Goal: Find specific page/section

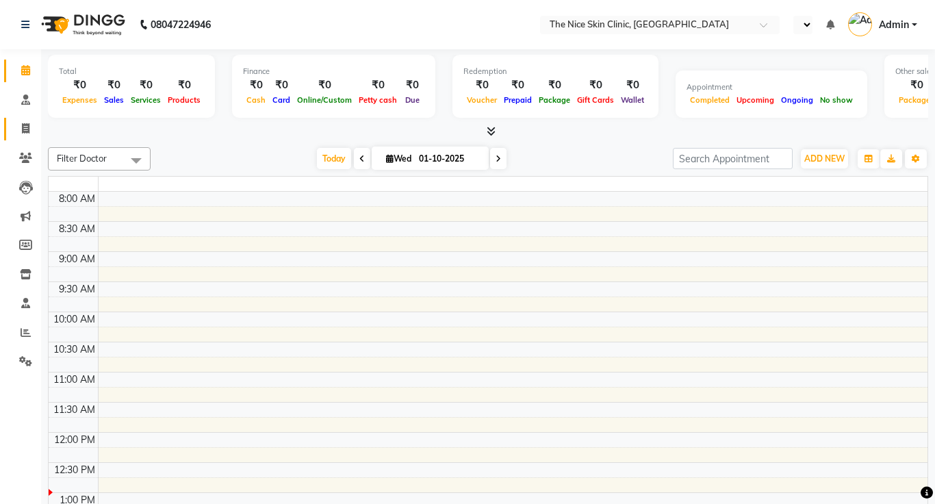
select select "en"
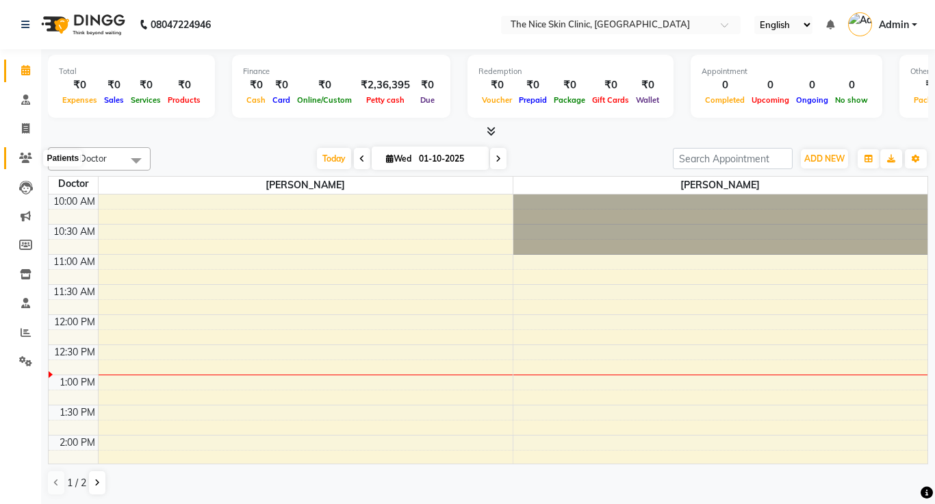
click at [25, 153] on icon at bounding box center [25, 158] width 13 height 10
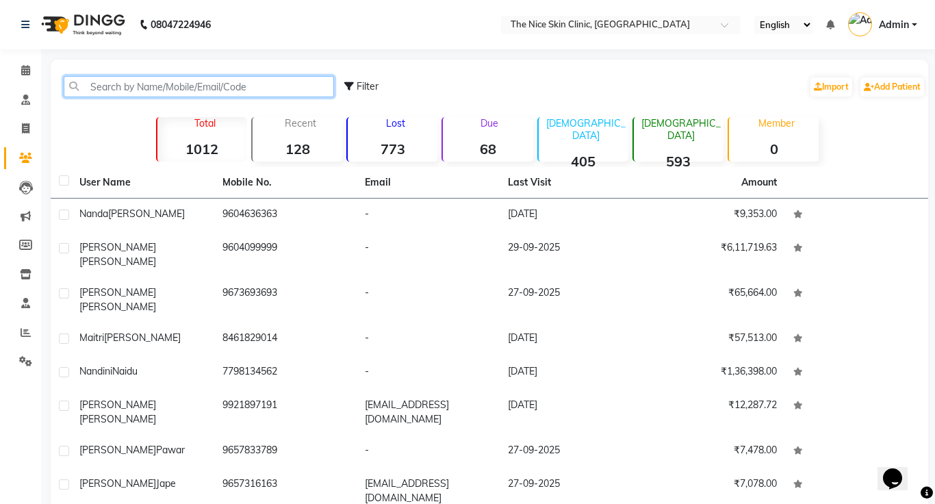
click at [159, 89] on input "text" at bounding box center [199, 86] width 270 height 21
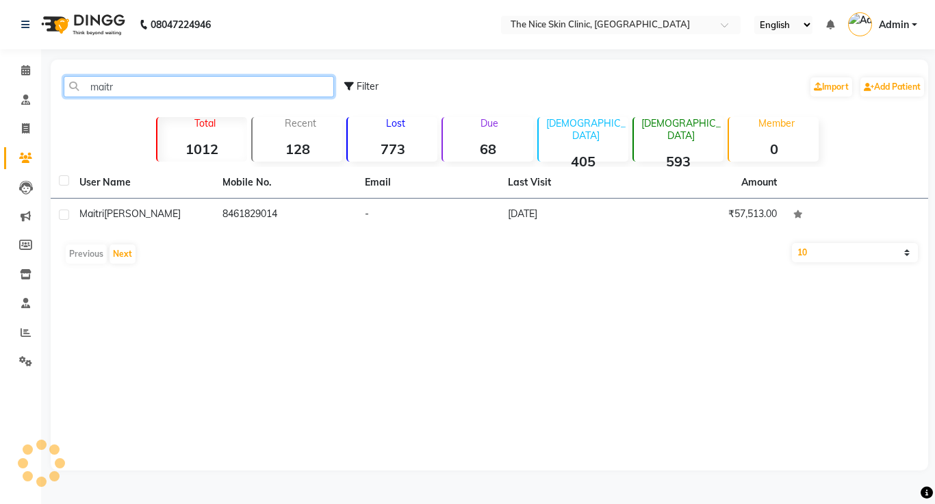
type input "maitri"
